Goal: Task Accomplishment & Management: Manage account settings

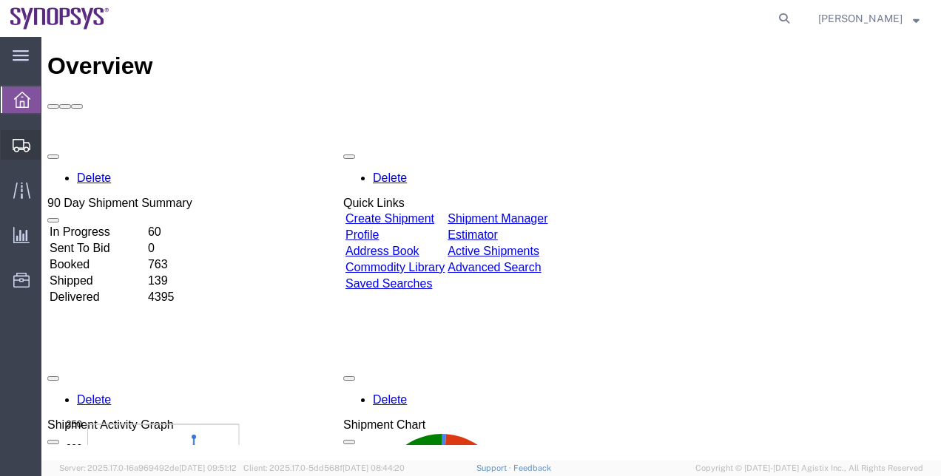
click at [0, 0] on span "Shipment Manager" at bounding box center [0, 0] width 0 height 0
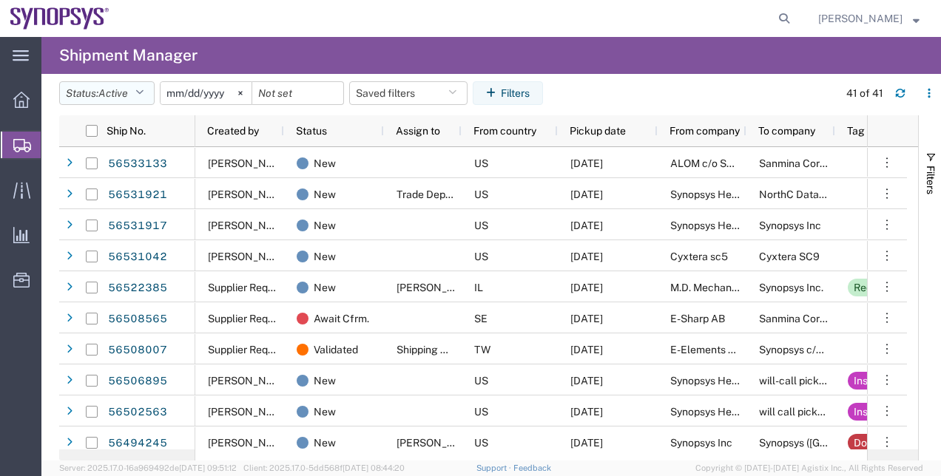
click at [103, 89] on span "Active" at bounding box center [113, 93] width 30 height 12
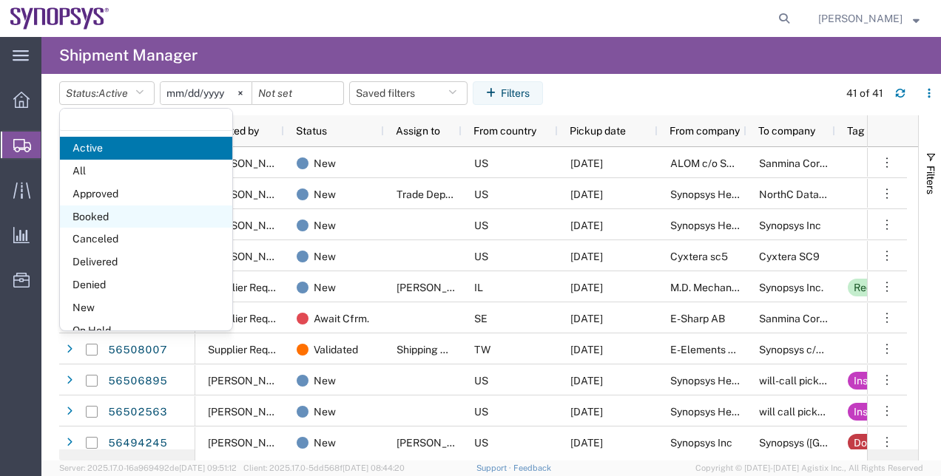
click at [115, 216] on span "Booked" at bounding box center [146, 217] width 172 height 23
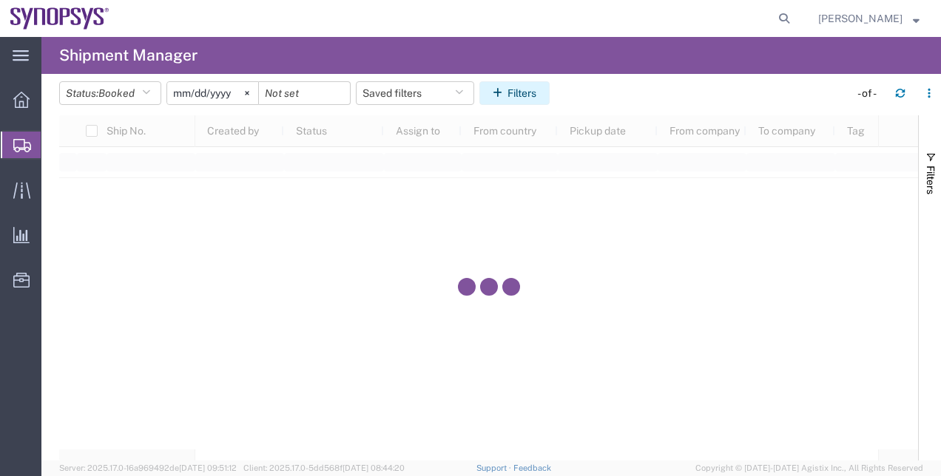
click at [497, 90] on icon "button" at bounding box center [500, 93] width 15 height 10
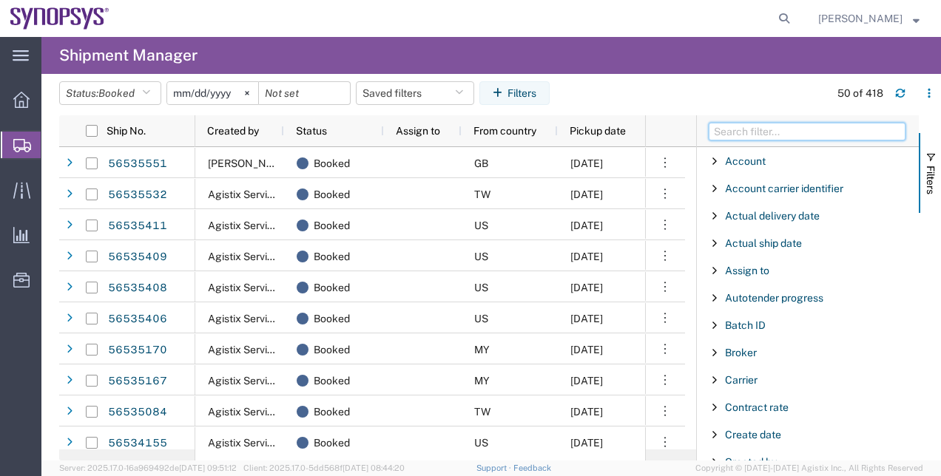
click at [820, 124] on input "Filter Columns Input" at bounding box center [807, 132] width 197 height 18
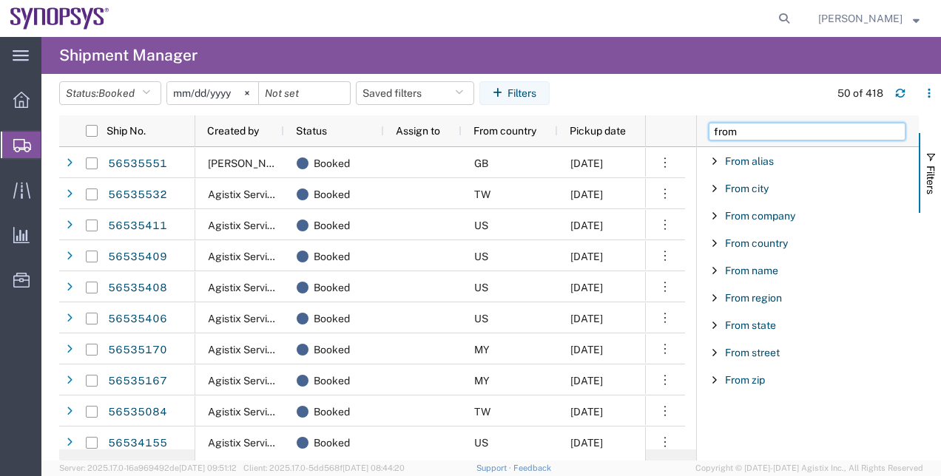
type input "from"
click at [750, 234] on div "From country" at bounding box center [808, 243] width 222 height 27
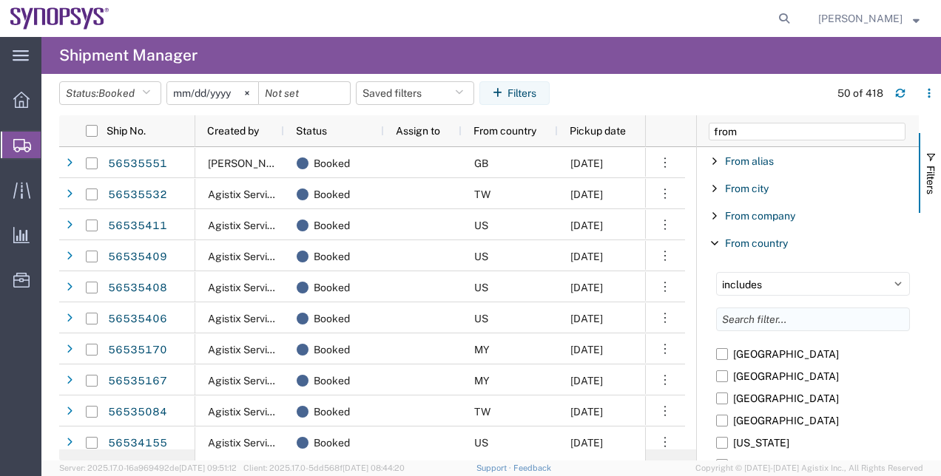
click at [752, 317] on input "Filter List 9 Filters" at bounding box center [813, 320] width 194 height 24
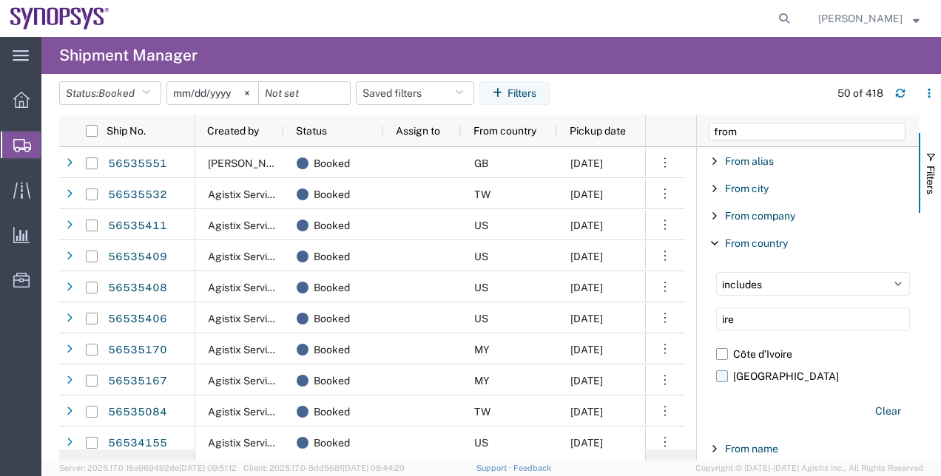
type input "ire"
click at [739, 379] on label "Ireland" at bounding box center [813, 376] width 194 height 22
click at [0, 0] on input "Ireland" at bounding box center [0, 0] width 0 height 0
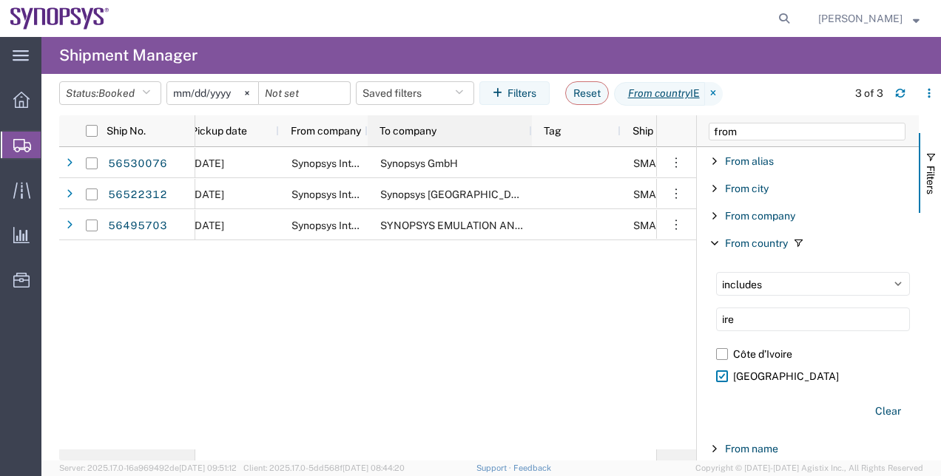
drag, startPoint x: 453, startPoint y: 130, endPoint x: 533, endPoint y: 149, distance: 82.2
click at [533, 149] on div "Ship No. Pickup date From company To company Tag Ship mode Notes Docs Location …" at bounding box center [377, 287] width 637 height 345
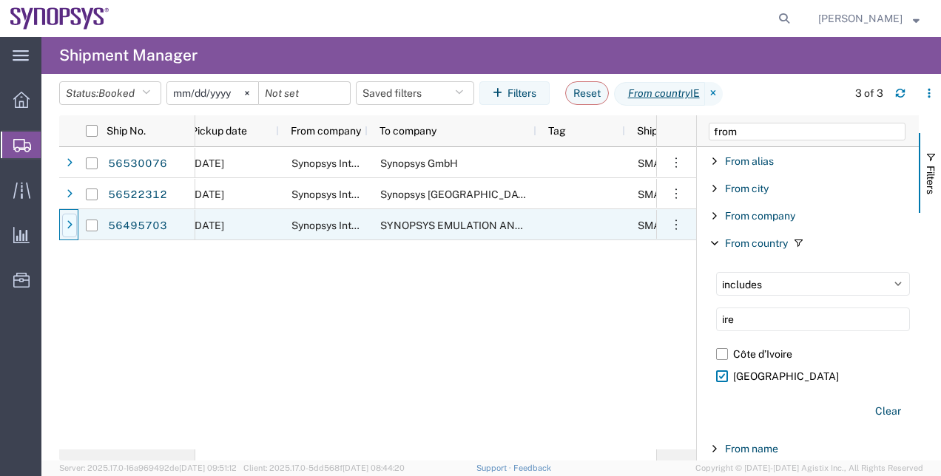
click at [71, 226] on icon at bounding box center [70, 225] width 6 height 10
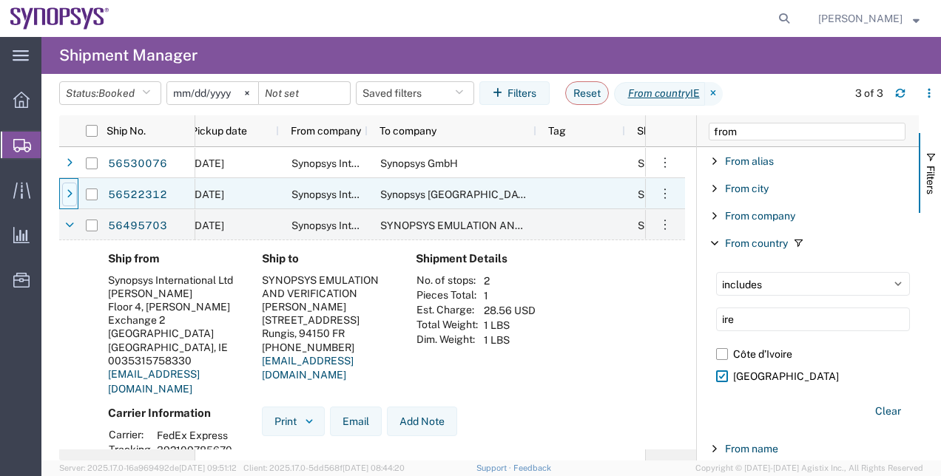
click at [71, 197] on icon at bounding box center [70, 194] width 6 height 10
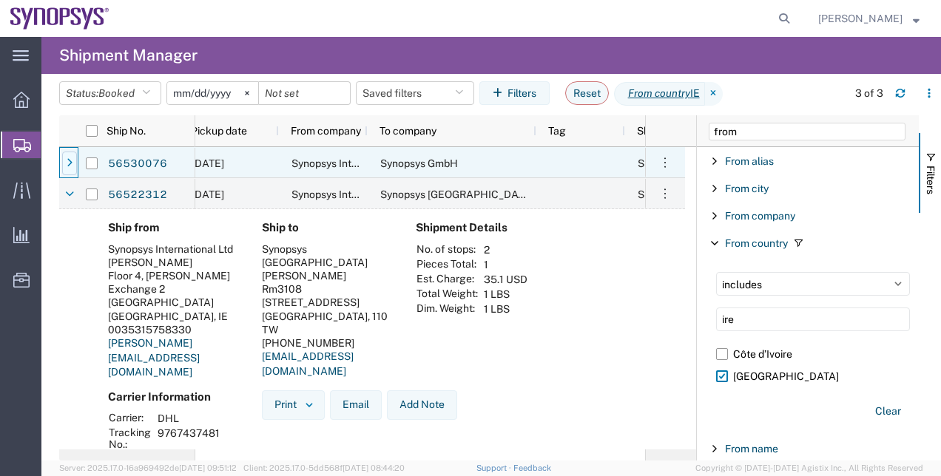
click at [64, 155] on div at bounding box center [69, 164] width 15 height 24
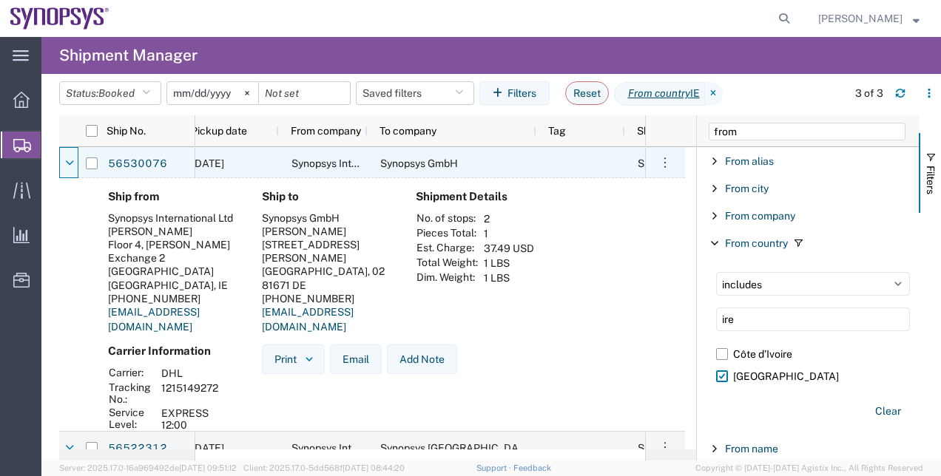
click at [64, 155] on div at bounding box center [69, 164] width 15 height 24
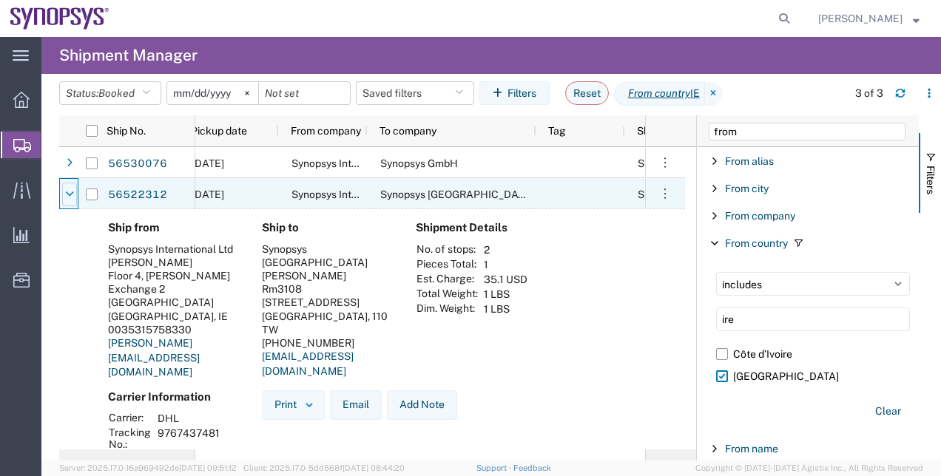
click at [72, 193] on icon at bounding box center [69, 194] width 9 height 10
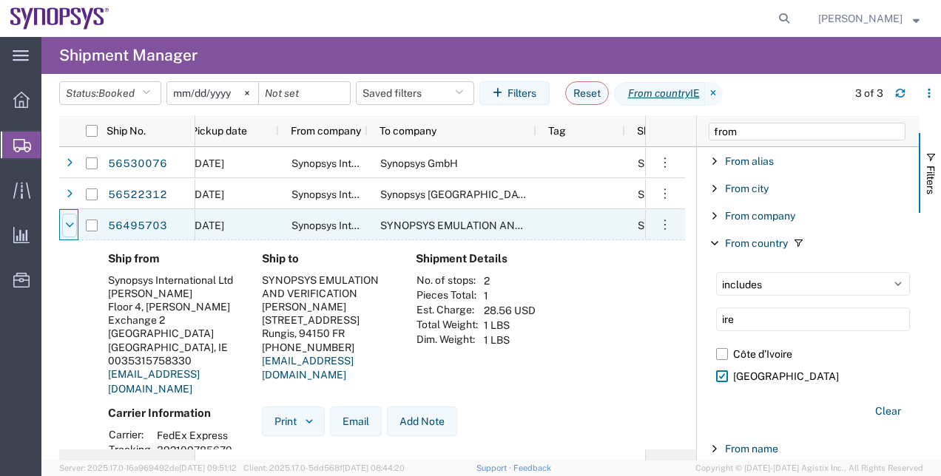
click at [72, 225] on icon at bounding box center [69, 225] width 9 height 10
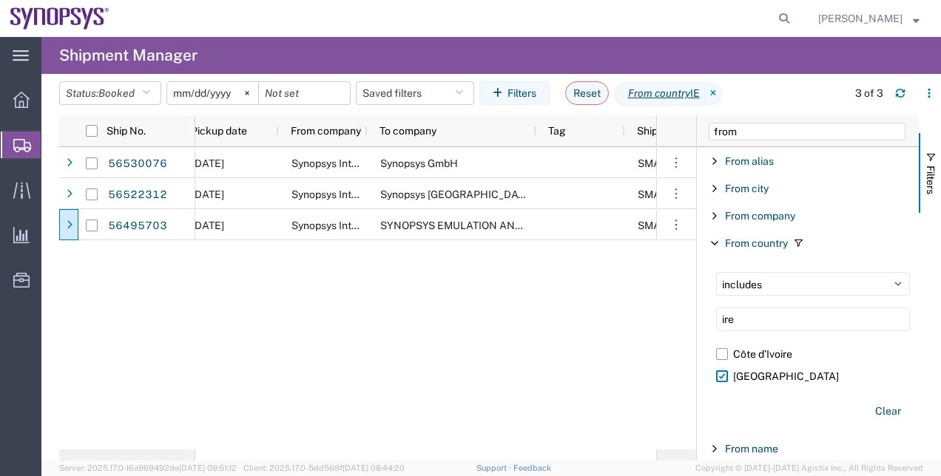
click at [0, 0] on span "Shipment Manager" at bounding box center [0, 0] width 0 height 0
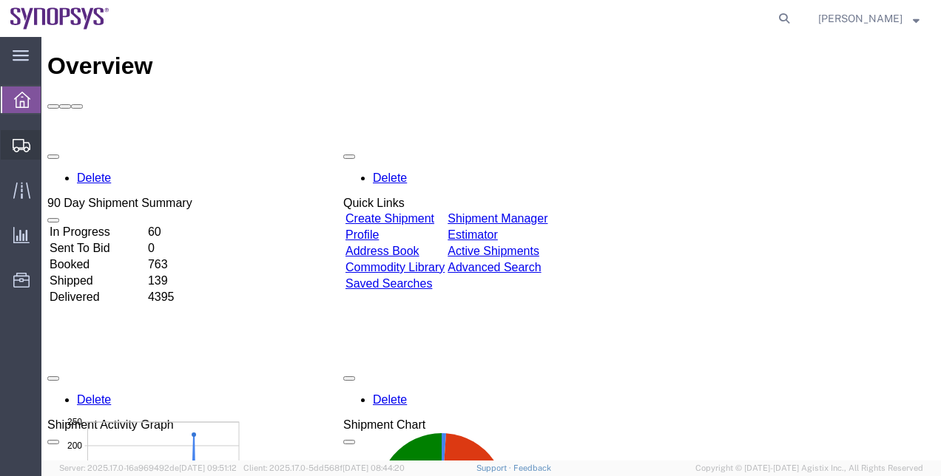
click at [0, 0] on span "Shipment Manager" at bounding box center [0, 0] width 0 height 0
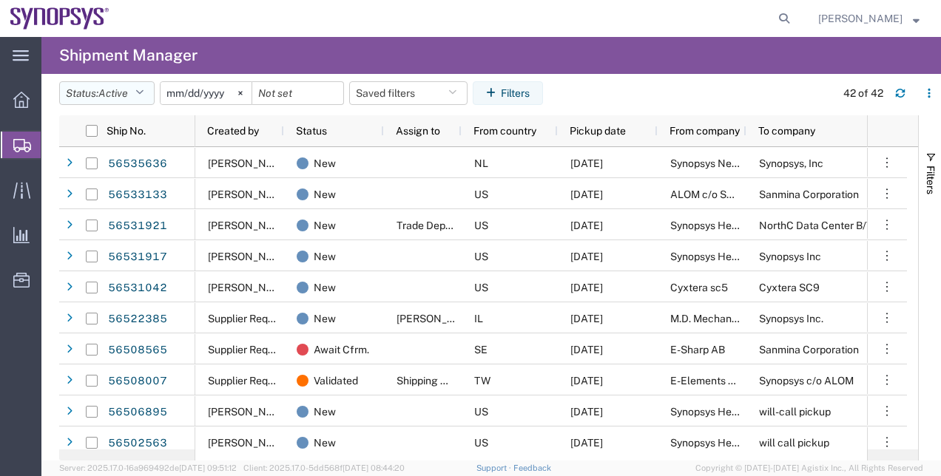
click at [147, 99] on button "Status: Active" at bounding box center [106, 93] width 95 height 24
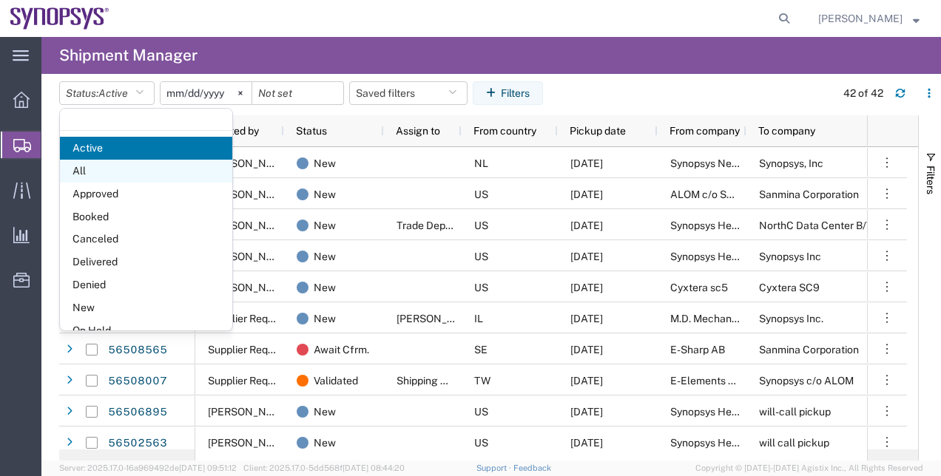
click at [161, 174] on span "All" at bounding box center [146, 171] width 172 height 23
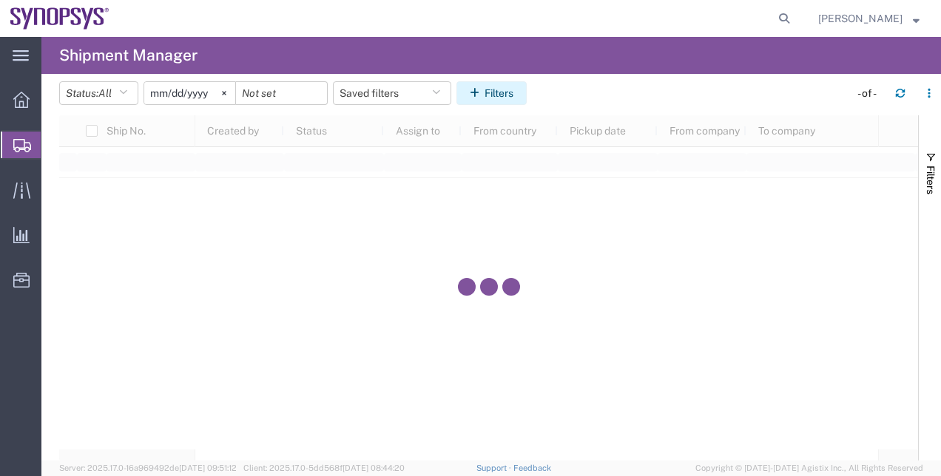
click at [465, 91] on button "Filters" at bounding box center [491, 93] width 70 height 24
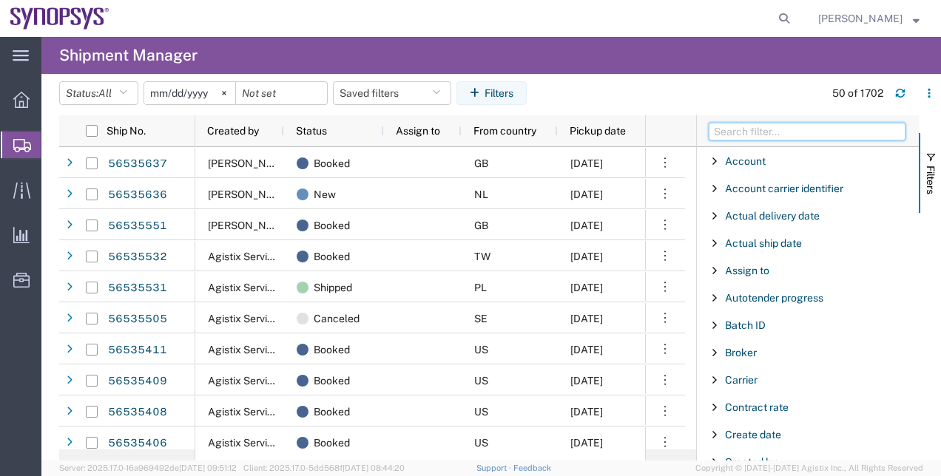
click at [763, 123] on input "Filter Columns Input" at bounding box center [807, 132] width 197 height 18
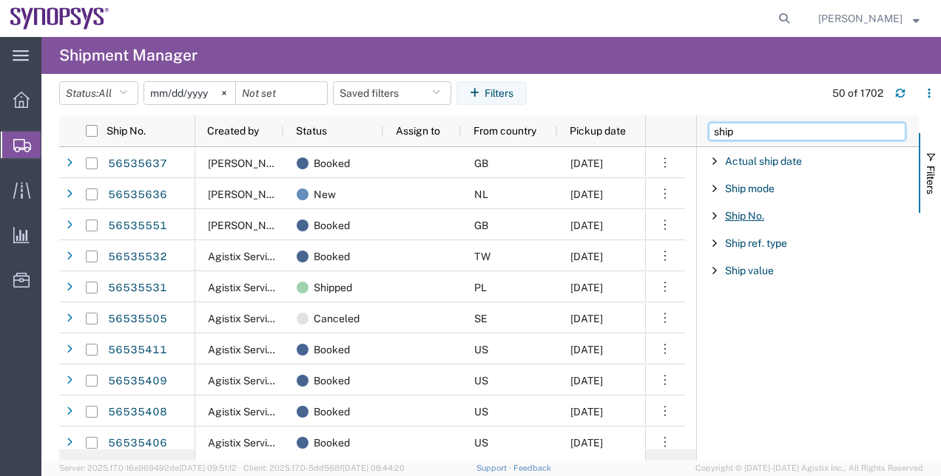
type input "ship"
click at [747, 219] on span "Ship No." at bounding box center [744, 216] width 39 height 12
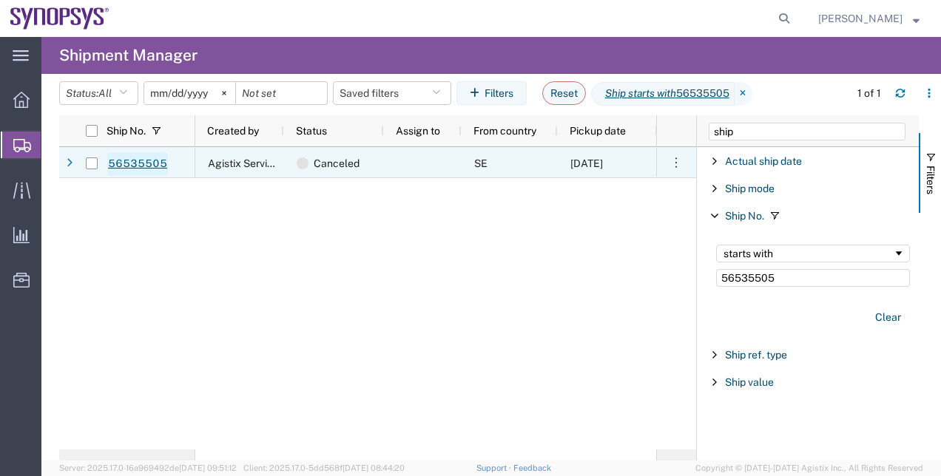
type input "56535505"
click at [143, 163] on link "56535505" at bounding box center [137, 164] width 61 height 24
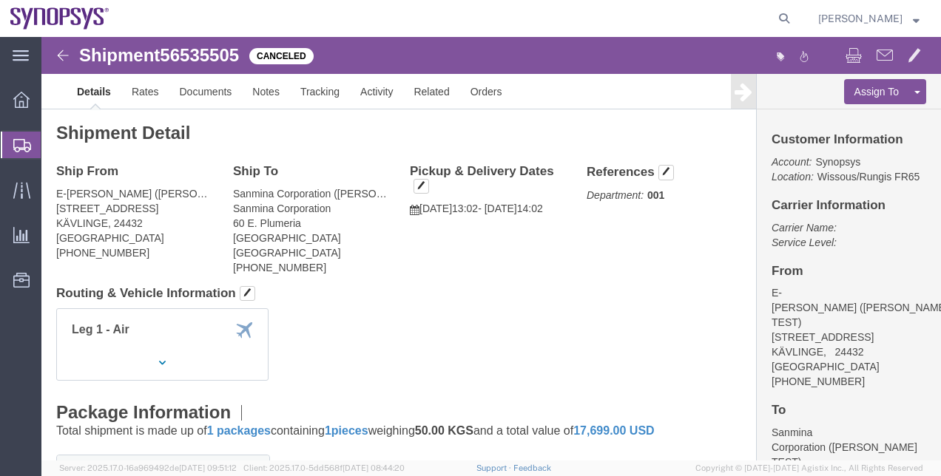
click at [0, 0] on span "Shipment Manager" at bounding box center [0, 0] width 0 height 0
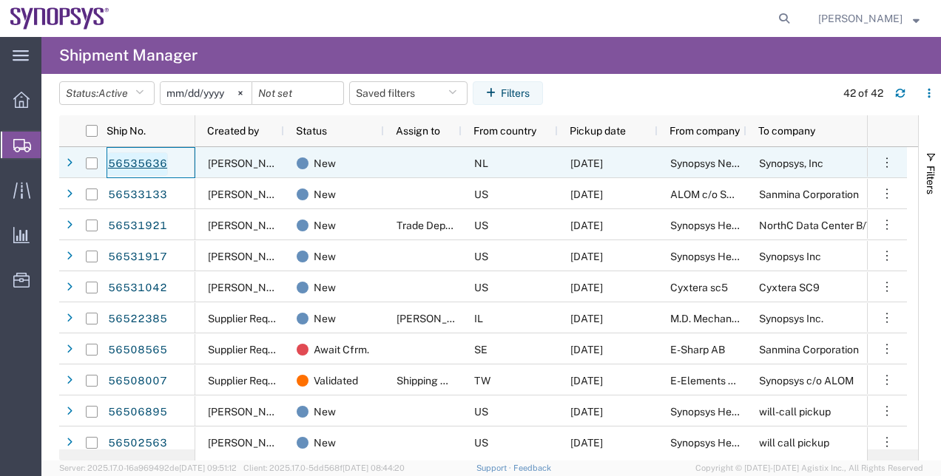
click at [157, 159] on link "56535636" at bounding box center [137, 164] width 61 height 24
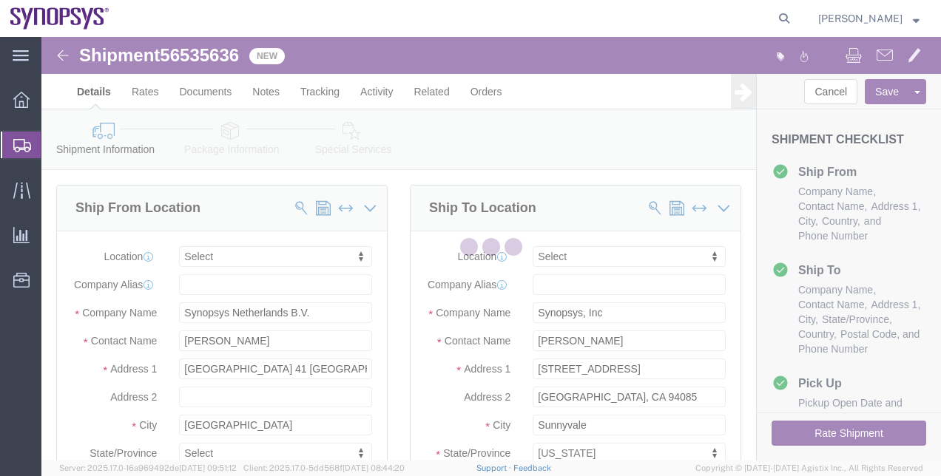
select select
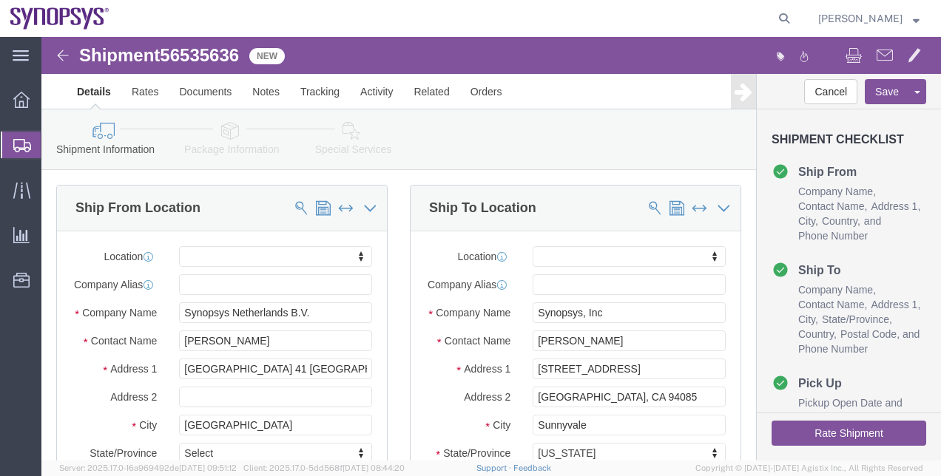
click link "Package Information"
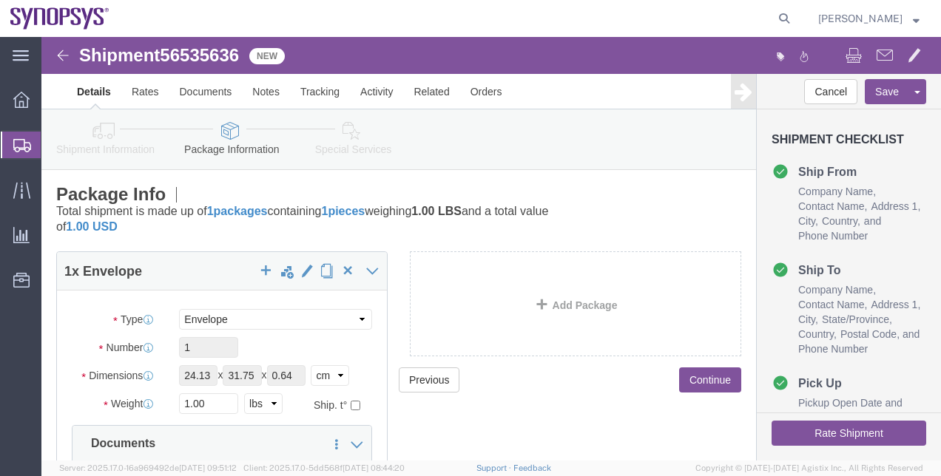
click link "Special Services"
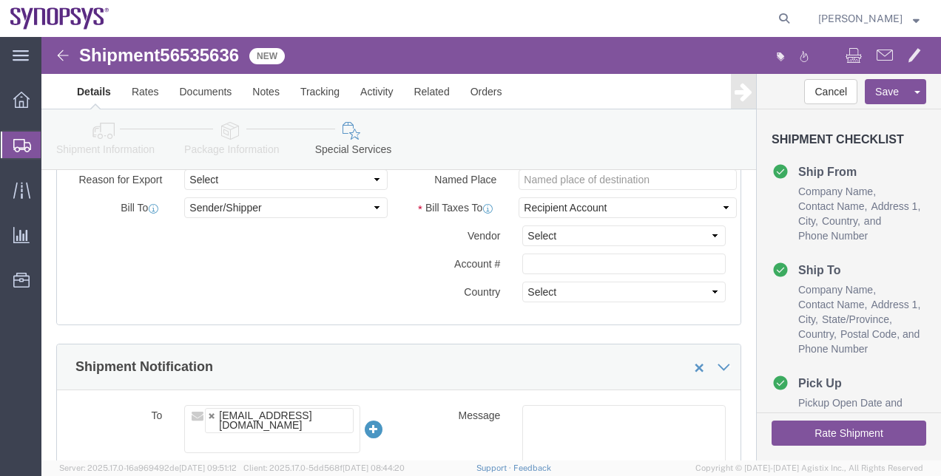
scroll to position [719, 0]
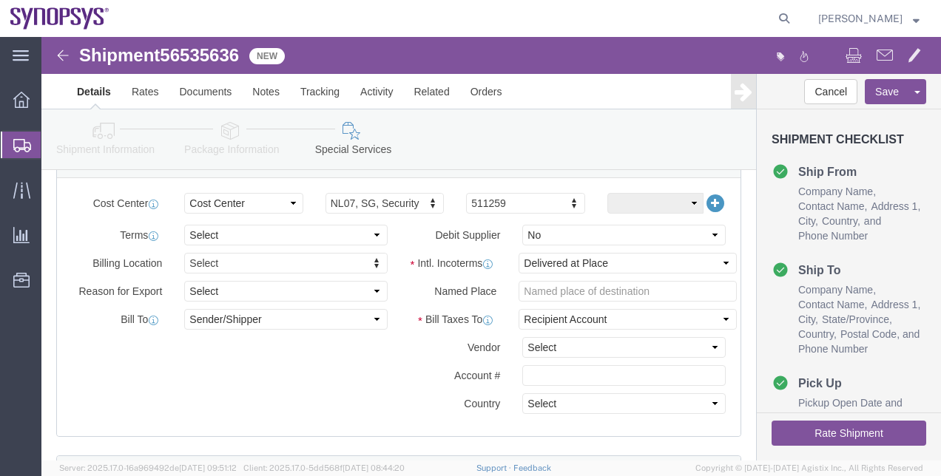
click div "Rate Shipment"
click button "Rate Shipment"
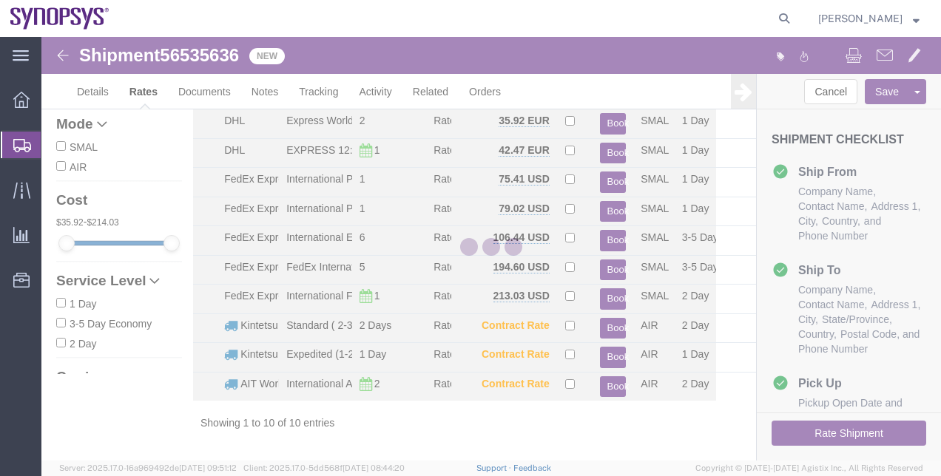
scroll to position [54, 0]
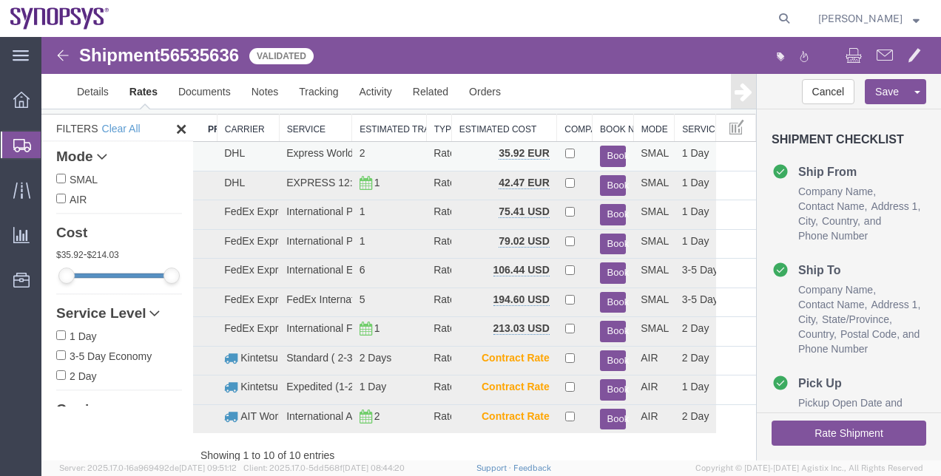
click at [605, 155] on button "Book" at bounding box center [613, 156] width 27 height 21
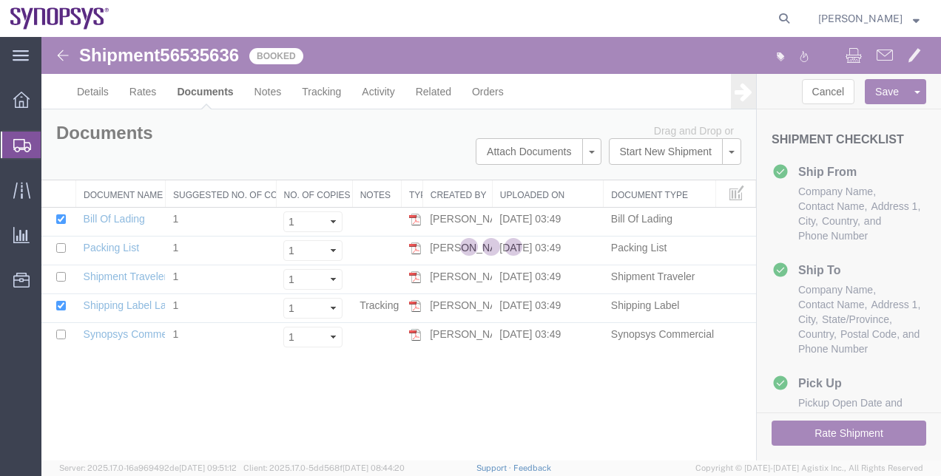
scroll to position [0, 0]
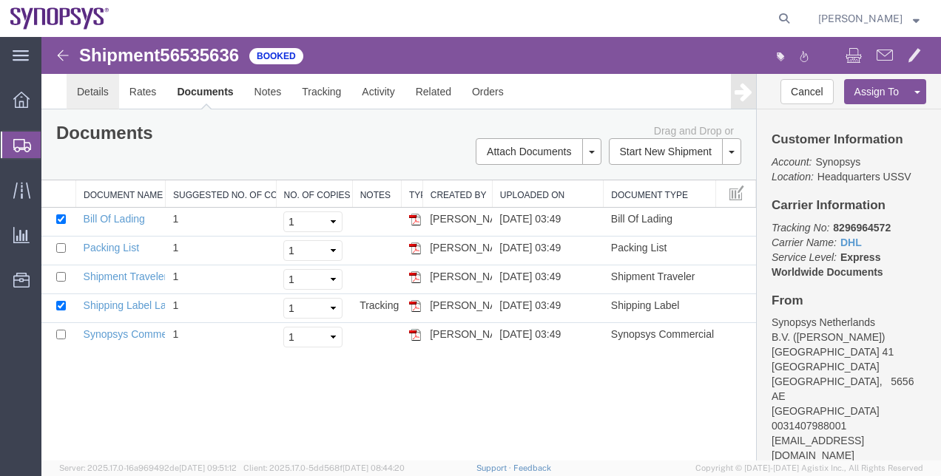
click at [97, 101] on link "Details" at bounding box center [93, 92] width 53 height 36
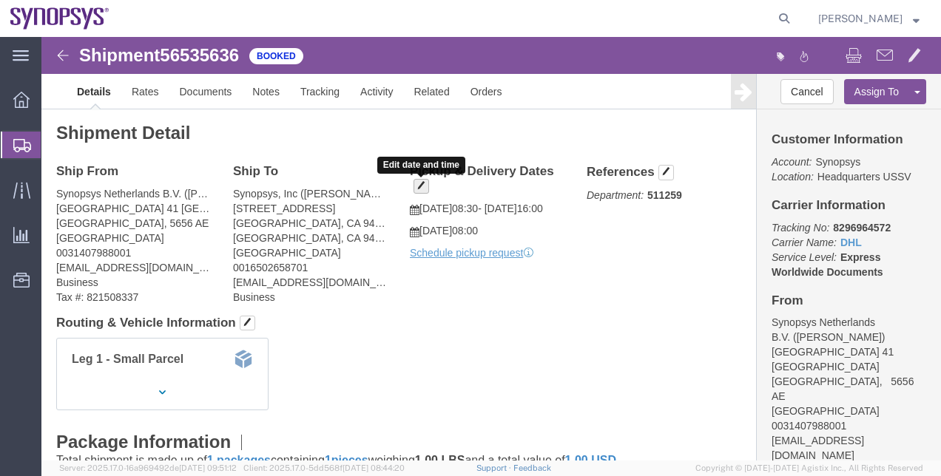
click span "button"
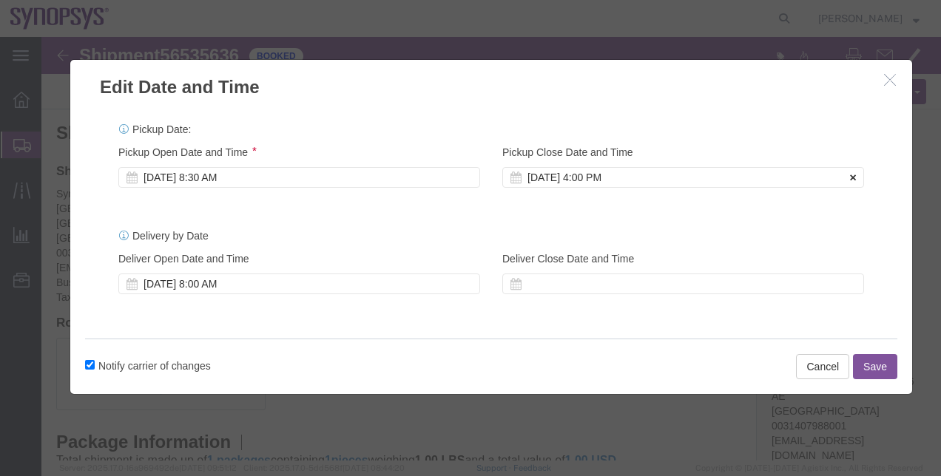
click icon
click button "Cancel"
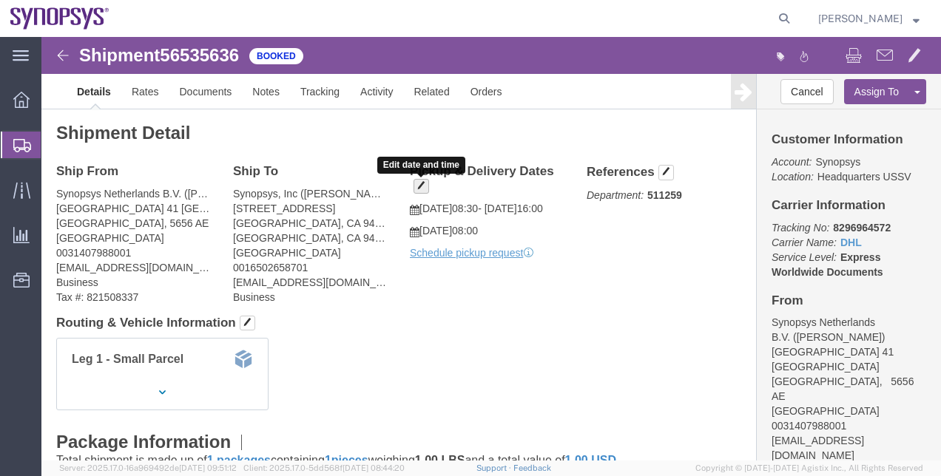
click span "button"
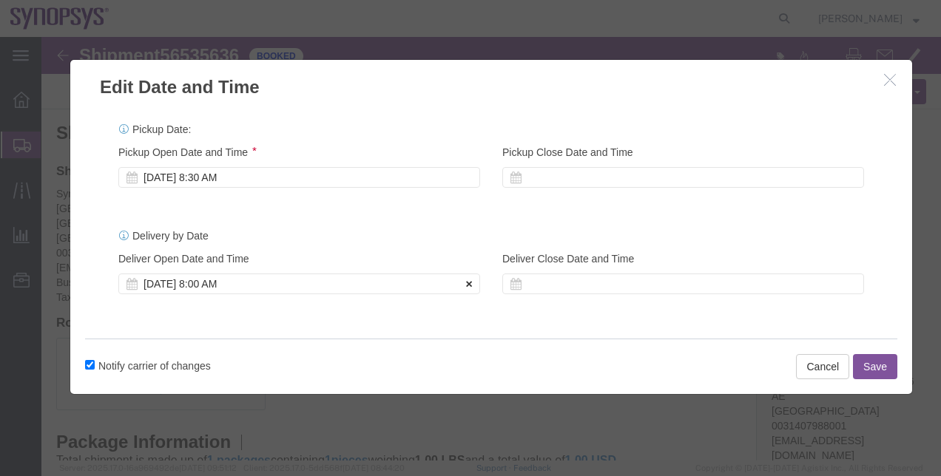
click button
click div
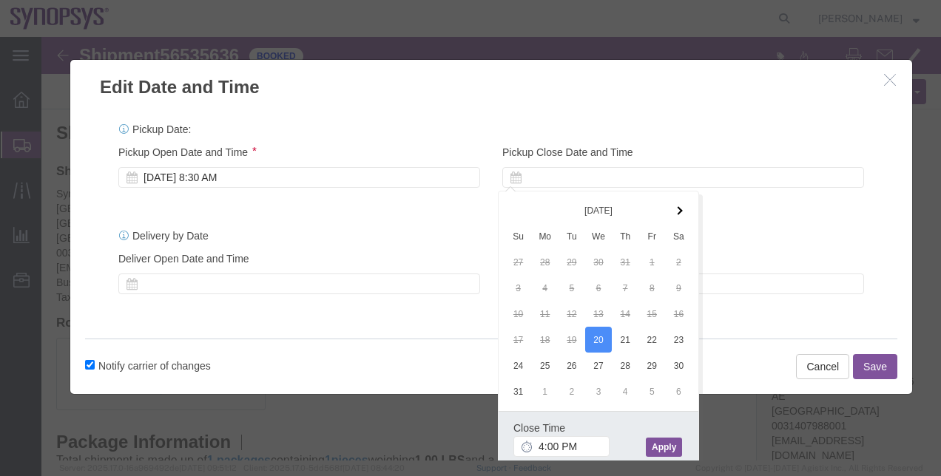
click button "Apply"
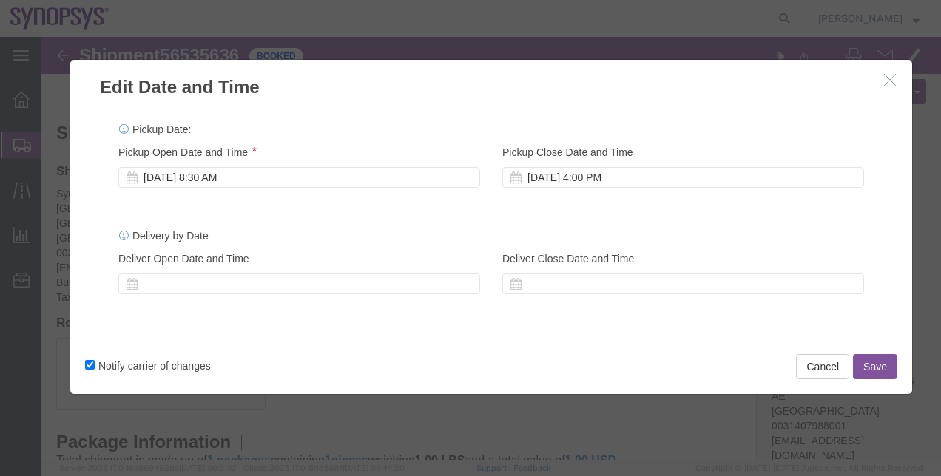
click button "Save"
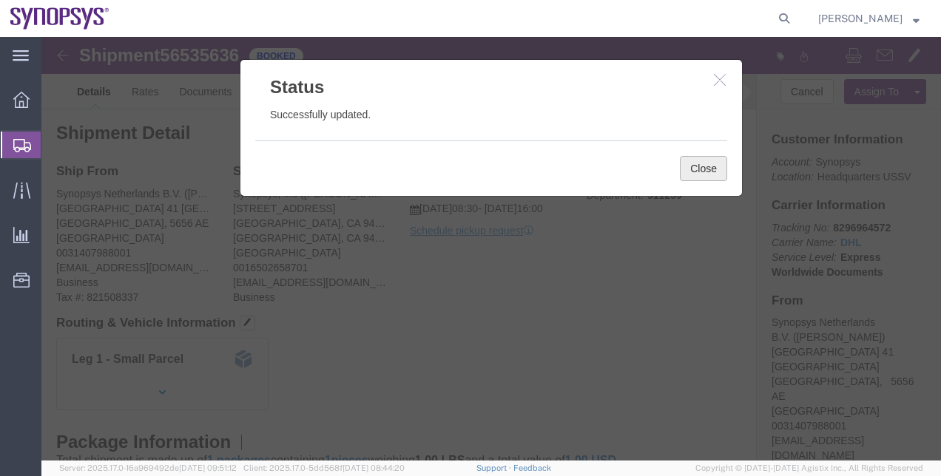
click button "Close"
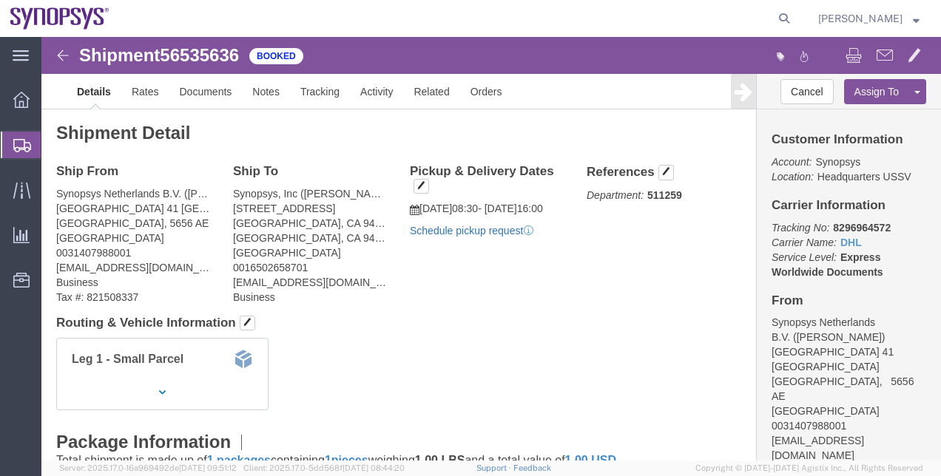
click link "Schedule pickup request"
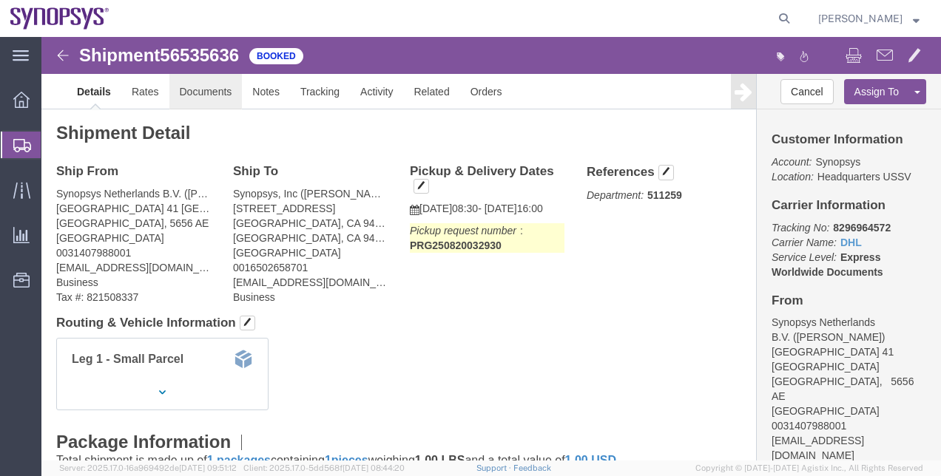
click link "Documents"
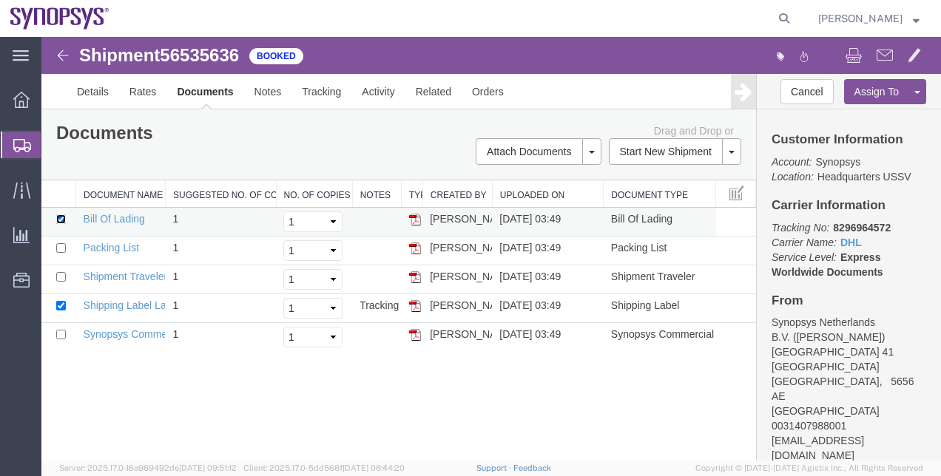
click at [58, 220] on input "checkbox" at bounding box center [61, 220] width 10 height 10
checkbox input "false"
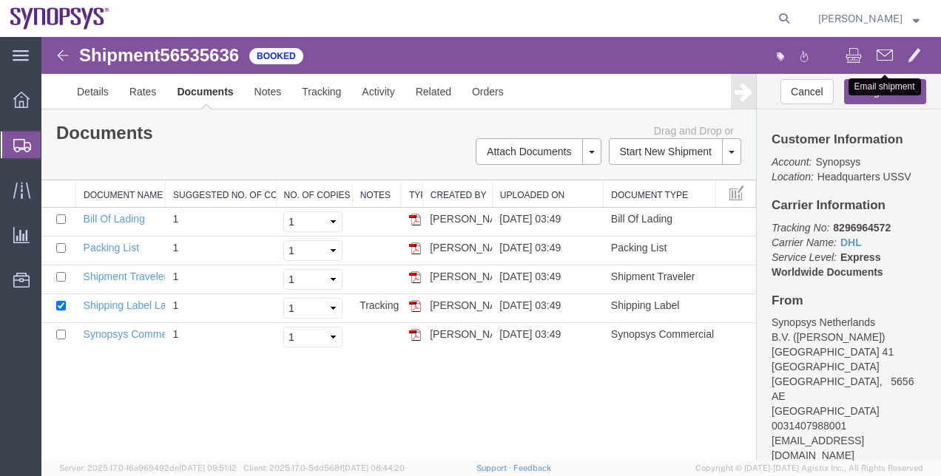
click at [888, 45] on button at bounding box center [884, 56] width 31 height 31
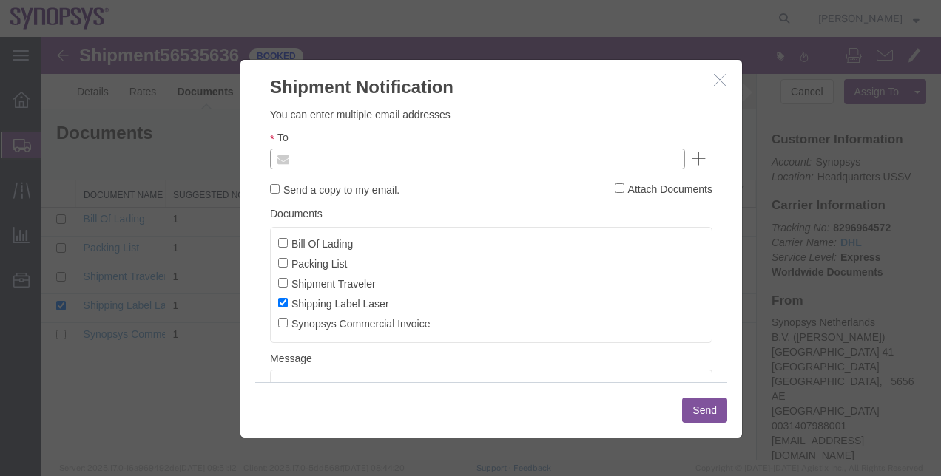
click at [398, 149] on input "text" at bounding box center [377, 158] width 173 height 19
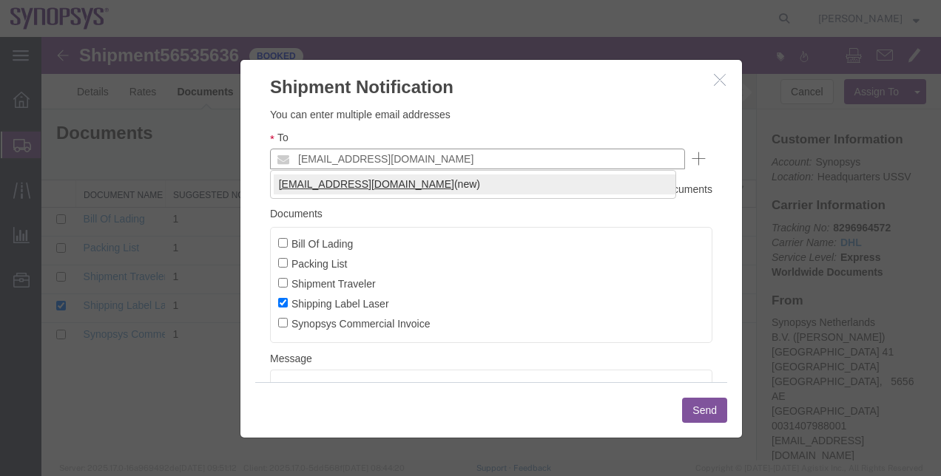
type input "rvarela@synopsys.com"
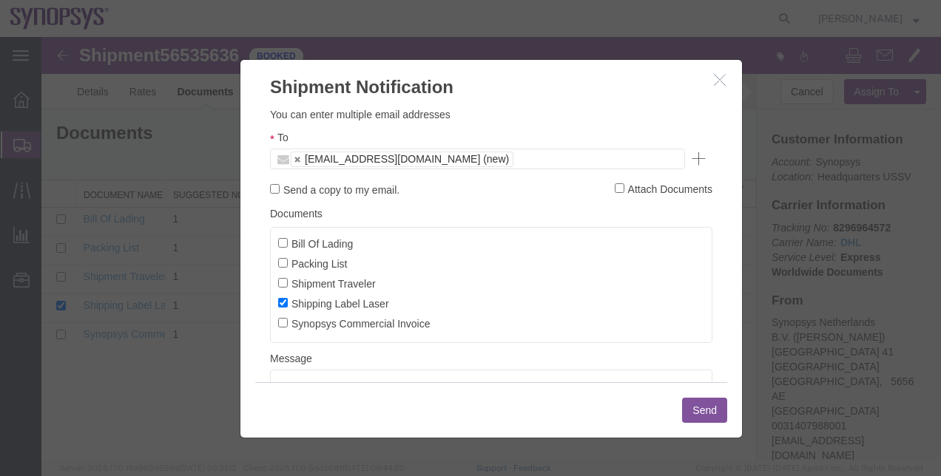
click at [699, 405] on button "Send" at bounding box center [704, 410] width 45 height 25
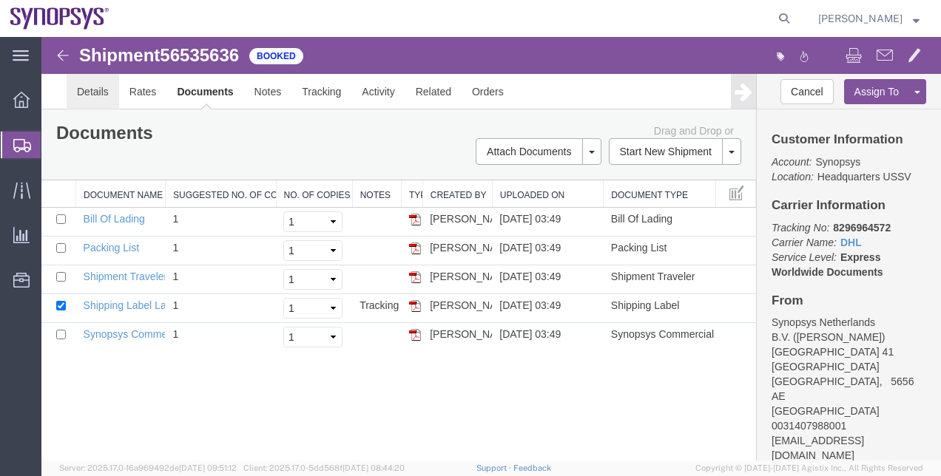
click at [106, 92] on link "Details" at bounding box center [93, 92] width 53 height 36
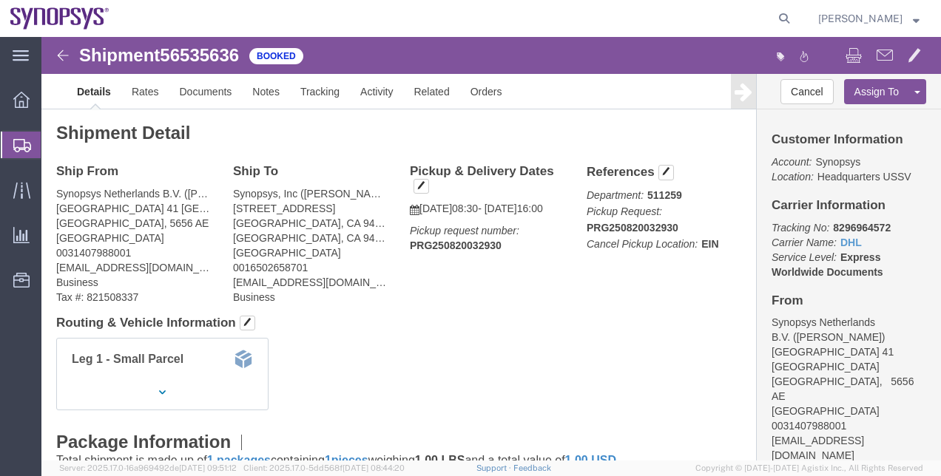
click at [0, 0] on span "Shipment Manager" at bounding box center [0, 0] width 0 height 0
